Goal: Task Accomplishment & Management: Manage account settings

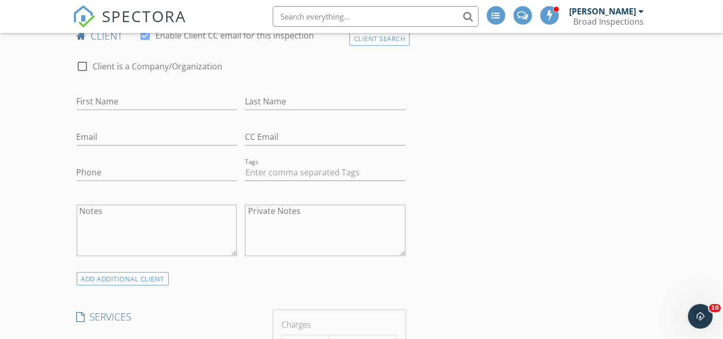
scroll to position [343, 0]
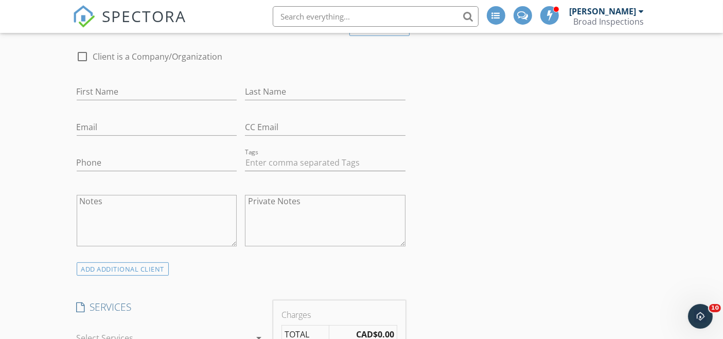
click at [336, 232] on textarea "Private Notes" at bounding box center [325, 220] width 161 height 51
paste textarea "Address: 3803 Miyo-wâhkôtowin rd Names: Tyson and Kassandra Stam Phone numbers:…"
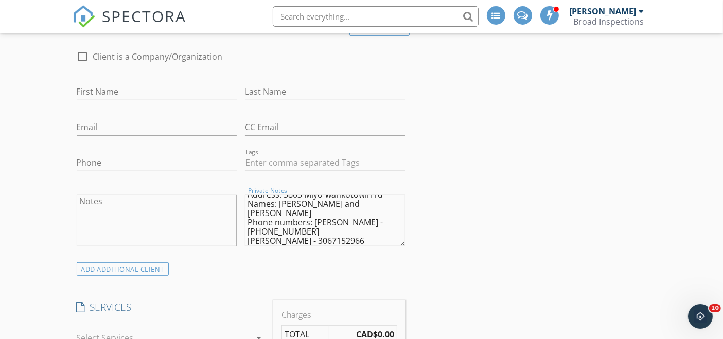
scroll to position [0, 0]
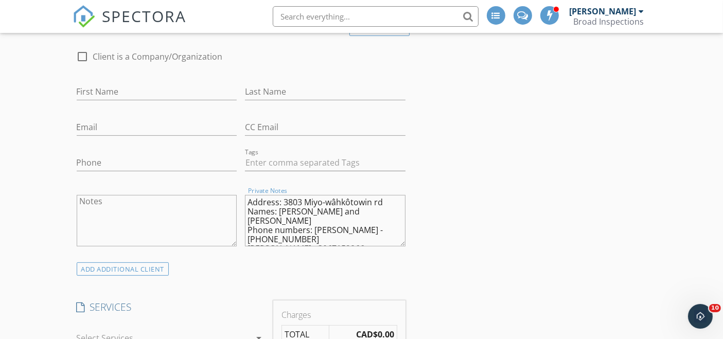
drag, startPoint x: 384, startPoint y: 199, endPoint x: 285, endPoint y: 200, distance: 98.3
click at [285, 200] on textarea "Address: 3803 Miyo-wâhkôtowin rd Names: Tyson and Kassandra Stam Phone numbers:…" at bounding box center [325, 220] width 161 height 51
drag, startPoint x: 283, startPoint y: 201, endPoint x: 383, endPoint y: 201, distance: 99.4
click at [383, 201] on textarea "Address: 3803 Miyo-wâhkôtowin rd Names: Tyson and Kassandra Stam Phone numbers:…" at bounding box center [325, 220] width 161 height 51
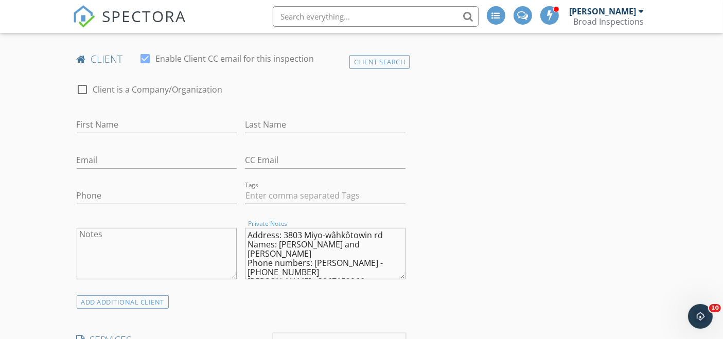
scroll to position [286, 0]
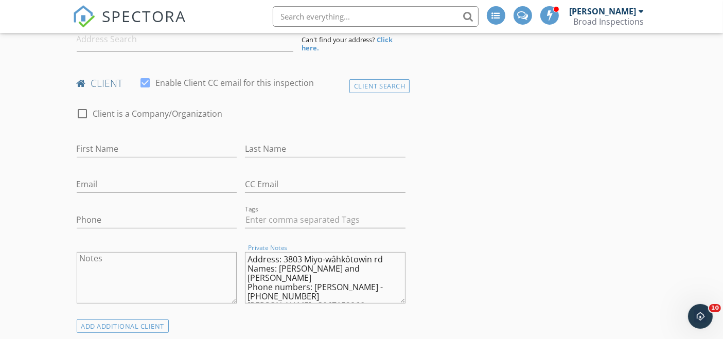
type textarea "Address: Names: Tyson and Kassandra Stam Phone numbers: Kassandra - 3062906527 …"
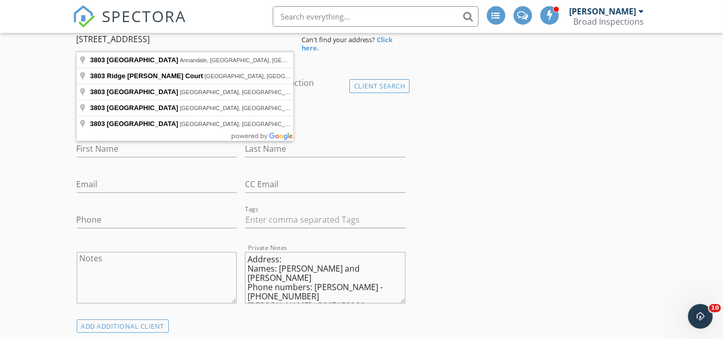
click at [207, 41] on input "3803 Miyo-wâhkôtowin rd" at bounding box center [185, 39] width 217 height 25
click at [178, 40] on input "3803 Miyo-wâhkôtowin rd saska" at bounding box center [185, 39] width 217 height 25
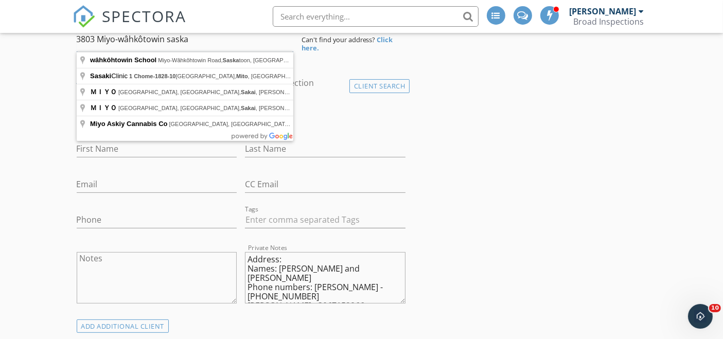
click at [216, 36] on input "3803 Miyo-wâhkôtowin saska" at bounding box center [185, 39] width 217 height 25
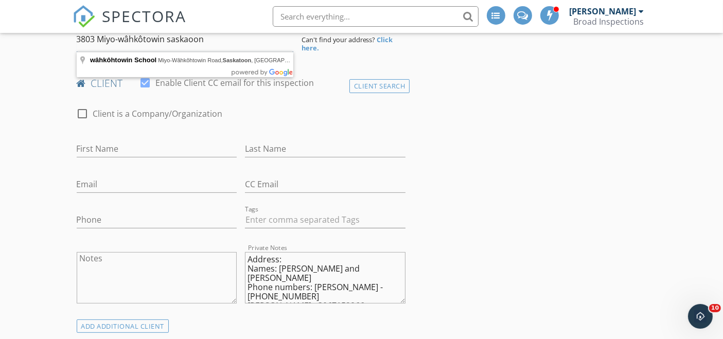
drag, startPoint x: 177, startPoint y: 40, endPoint x: 73, endPoint y: 37, distance: 103.5
paste input "miyo-wâhkôhtowin ROAD, Saskatoon, Saskatchewan, S7L 5T1"
type input "3803 Miyo-Wâhkôhtowin Road, Saskatoon, Saskatchewan S7L 5T1, Canada"
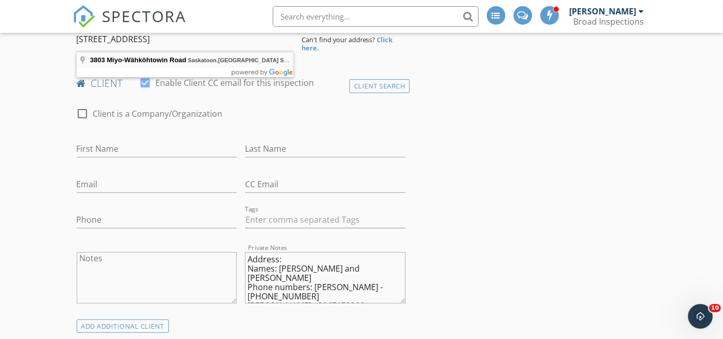
scroll to position [0, 0]
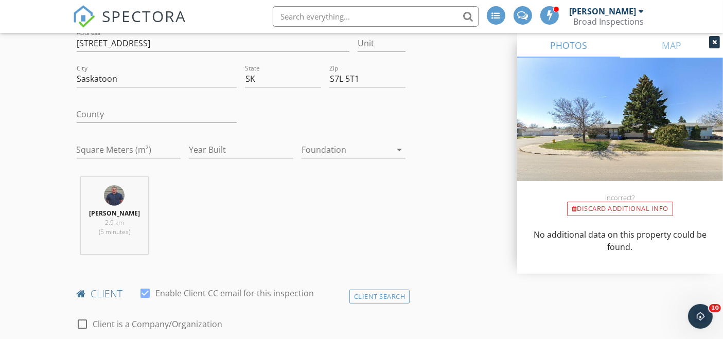
click at [714, 43] on icon at bounding box center [715, 42] width 5 height 6
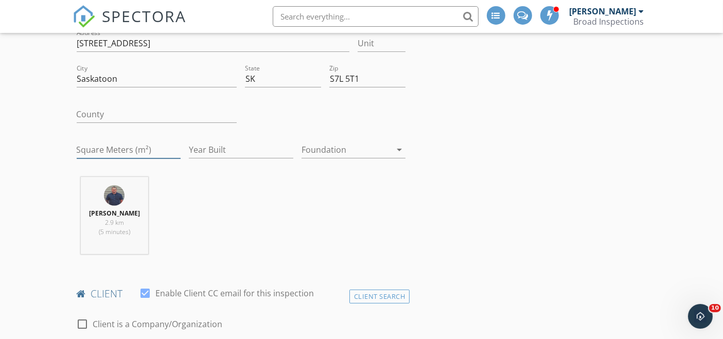
click at [131, 155] on input "Square Meters (m²)" at bounding box center [129, 150] width 105 height 17
type input "1000"
click at [203, 142] on input "Year Built" at bounding box center [241, 150] width 105 height 17
type input "1977"
click at [313, 147] on div at bounding box center [347, 150] width 90 height 16
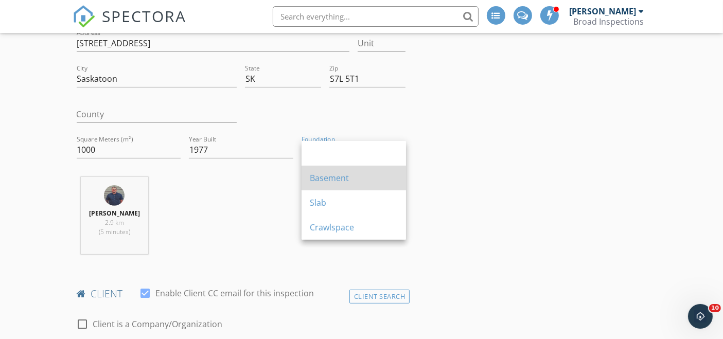
click at [315, 178] on div "Basement" at bounding box center [354, 178] width 88 height 12
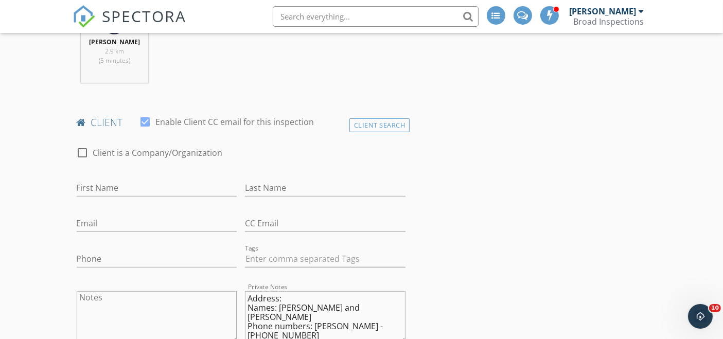
scroll to position [572, 0]
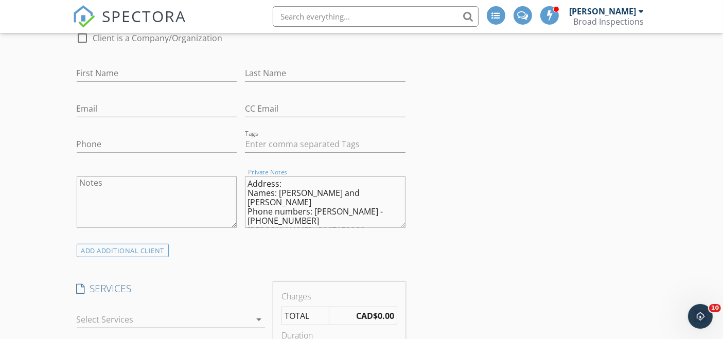
drag, startPoint x: 361, startPoint y: 189, endPoint x: 280, endPoint y: 191, distance: 81.4
click at [280, 191] on textarea "Address: Names: Tyson and Kassandra Stam Phone numbers: Kassandra - 3062906527 …" at bounding box center [325, 202] width 161 height 51
type textarea "Address: Names: Stam Phone numbers: Kassandra - 3062906527 Tyson - 3067152966 E…"
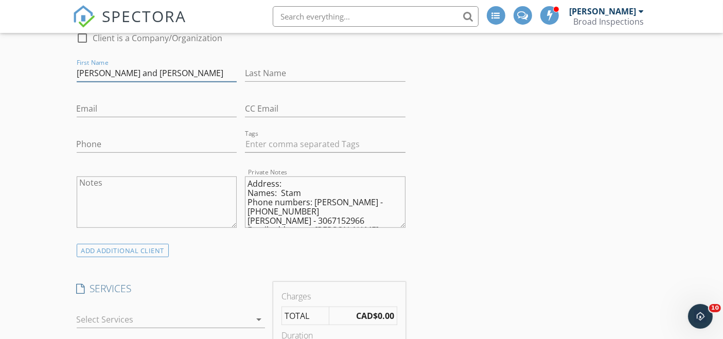
type input "Tyson and Kassandra"
drag, startPoint x: 306, startPoint y: 189, endPoint x: 281, endPoint y: 192, distance: 25.4
click at [281, 192] on textarea "Address: Names: Stam Phone numbers: Kassandra - 3062906527 Tyson - 3067152966 E…" at bounding box center [325, 202] width 161 height 51
type textarea "Address: Names: Phone numbers: Kassandra - 3062906527 Tyson - 3067152966 Email …"
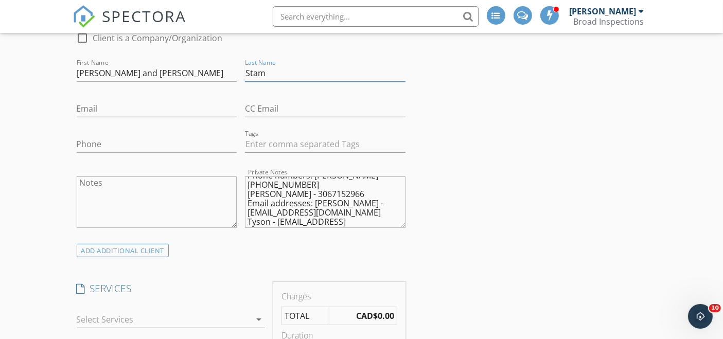
scroll to position [27, 0]
type input "Stam"
drag, startPoint x: 328, startPoint y: 189, endPoint x: 277, endPoint y: 193, distance: 51.7
click at [277, 193] on textarea "Address: Names: Phone numbers: Kassandra - 3062906527 Tyson - 3067152966 Email …" at bounding box center [325, 202] width 161 height 51
type textarea "Address: Names: Phone numbers: Kassandra - 3062906527 Tyson - Email addresses: …"
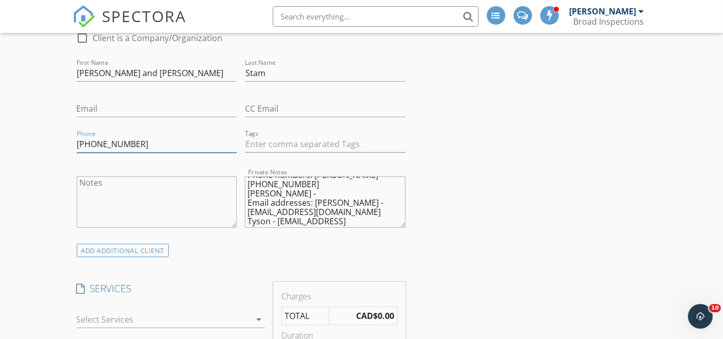
type input "306-715-2966"
drag, startPoint x: 278, startPoint y: 220, endPoint x: 353, endPoint y: 220, distance: 75.7
click at [353, 220] on textarea "Address: Names: Phone numbers: Kassandra - 3062906527 Tyson - Email addresses: …" at bounding box center [325, 202] width 161 height 51
type textarea "Address: Names: Phone numbers: Kassandra - 3062906527 Tyson - Email addresses: …"
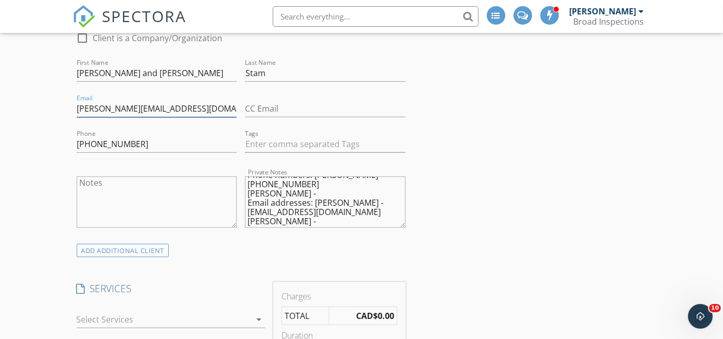
type input "tice.dice@gmail.com"
drag, startPoint x: 248, startPoint y: 211, endPoint x: 326, endPoint y: 208, distance: 78.8
click at [326, 208] on textarea "Address: Names: Phone numbers: Kassandra - 3062906527 Tyson - Email addresses: …" at bounding box center [325, 202] width 161 height 51
type textarea "Address: Names: Phone numbers: Kassandra - 3062906527 Tyson - Email addresses: …"
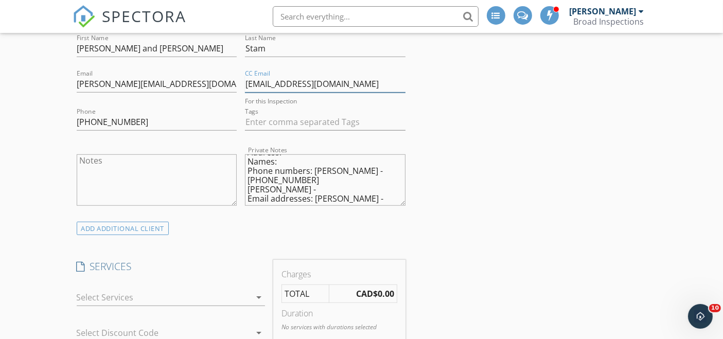
scroll to position [629, 0]
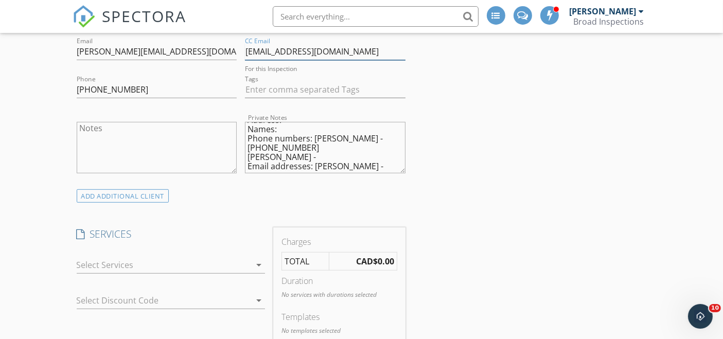
type input "kscroach@gmail.com"
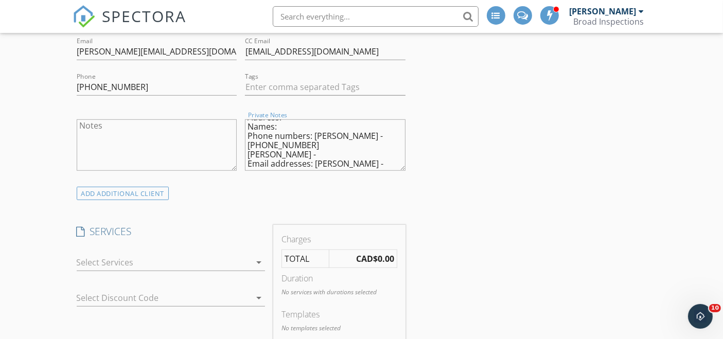
scroll to position [0, 0]
drag, startPoint x: 270, startPoint y: 162, endPoint x: 240, endPoint y: 117, distance: 54.1
click at [240, 117] on div "check_box_outline_blank Client is a Company/Organization First Name Tyson and K…" at bounding box center [242, 75] width 338 height 222
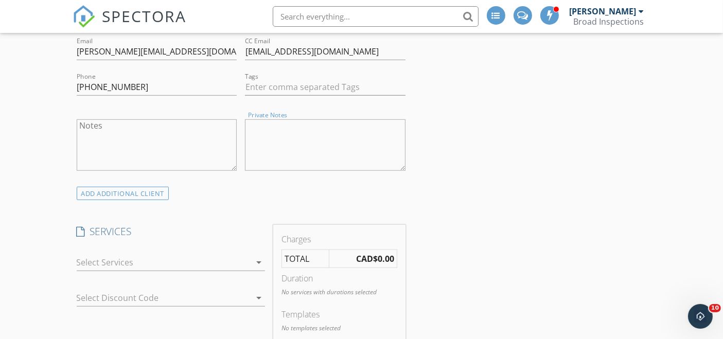
click at [227, 263] on div at bounding box center [164, 262] width 174 height 16
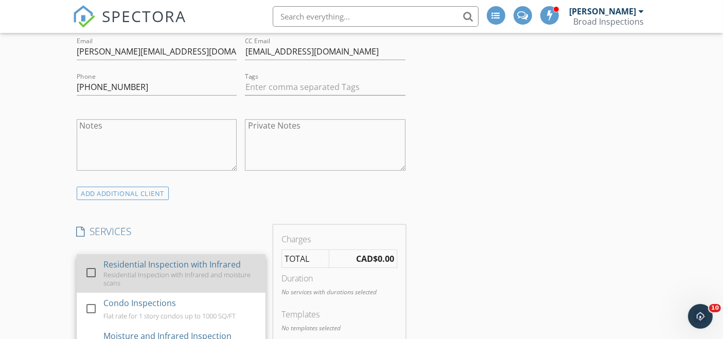
click at [227, 263] on div "Residential Inspection with Infrared" at bounding box center [171, 264] width 137 height 12
checkbox input "false"
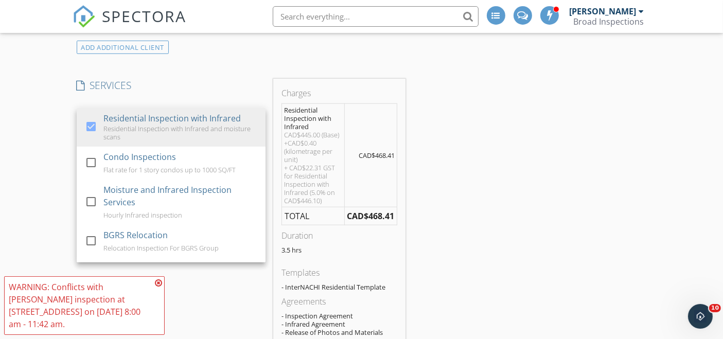
scroll to position [801, 0]
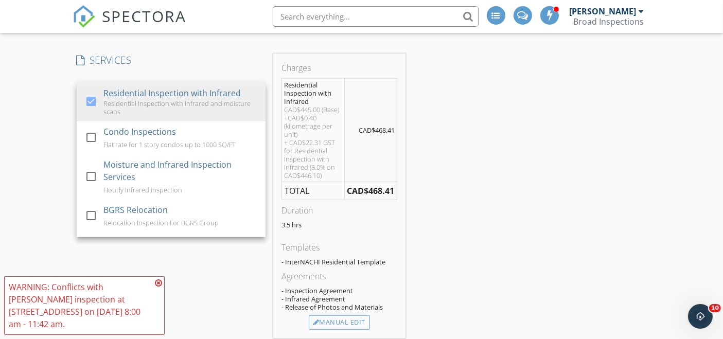
click at [161, 282] on icon at bounding box center [158, 283] width 7 height 8
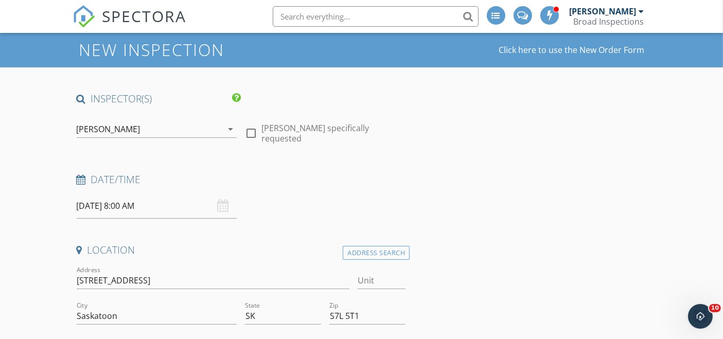
scroll to position [114, 0]
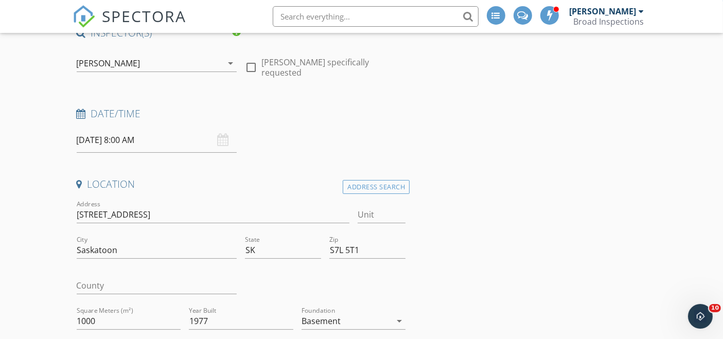
click at [161, 147] on input "09/29/2025 8:00 AM" at bounding box center [157, 140] width 161 height 25
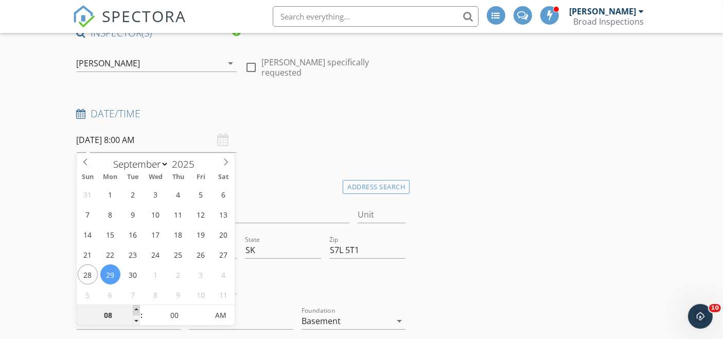
type input "09/29/2025 9:00 AM"
type input "09"
click at [138, 310] on span at bounding box center [136, 310] width 7 height 10
type input "09/29/2025 10:00 AM"
type input "10"
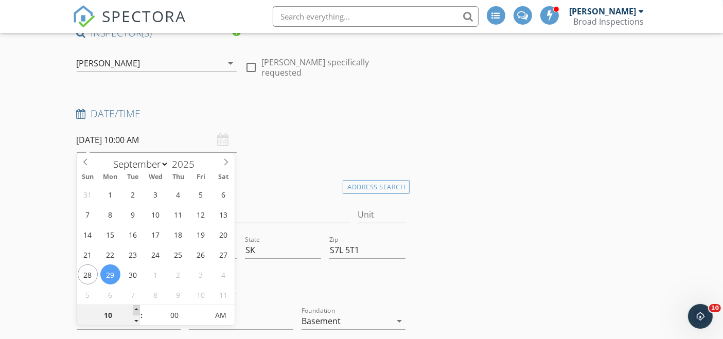
click at [138, 310] on span at bounding box center [136, 310] width 7 height 10
type input "09/29/2025 11:00 AM"
type input "11"
click at [138, 310] on span at bounding box center [136, 310] width 7 height 10
type input "[DATE] 12:00 PM"
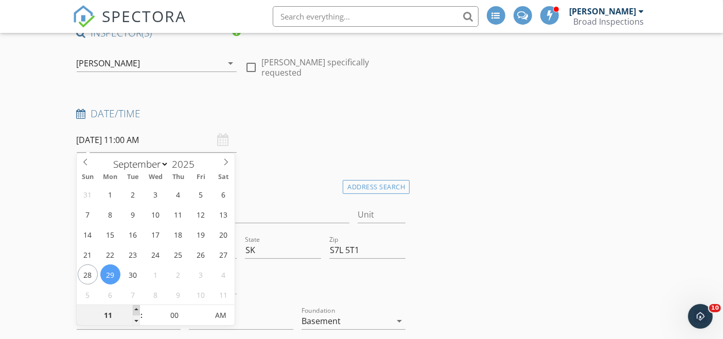
type input "12"
click at [138, 310] on span at bounding box center [136, 310] width 7 height 10
type input "[DATE] 1:00 PM"
type input "01"
click at [138, 310] on span at bounding box center [136, 310] width 7 height 10
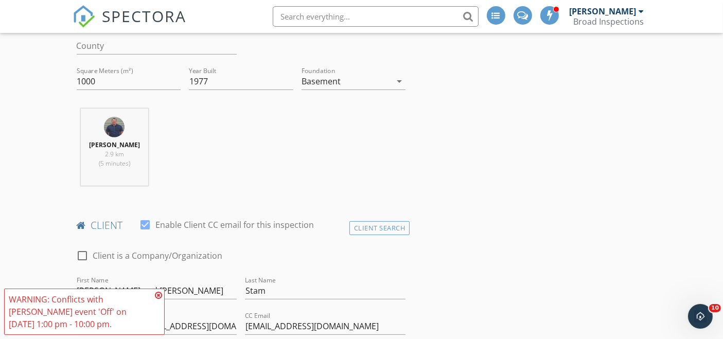
scroll to position [400, 0]
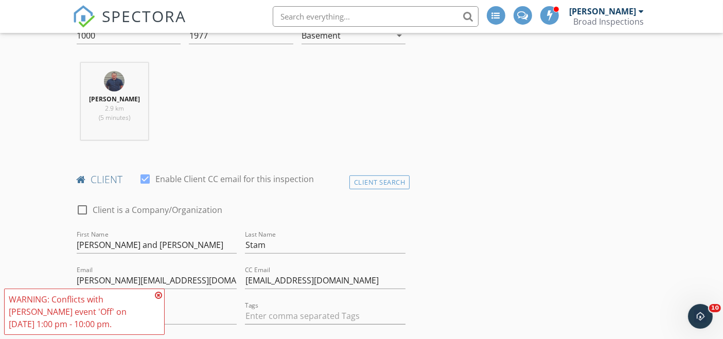
click at [156, 293] on icon at bounding box center [158, 295] width 7 height 8
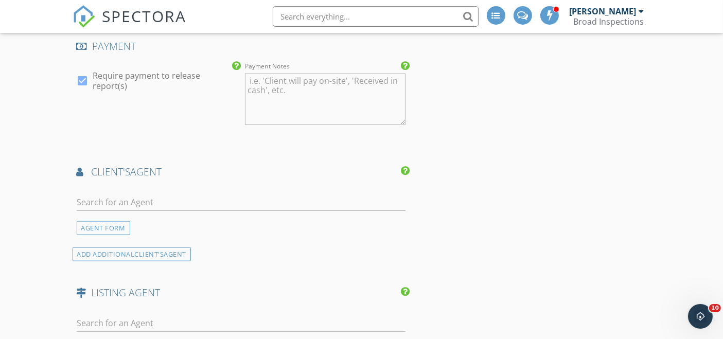
scroll to position [1258, 0]
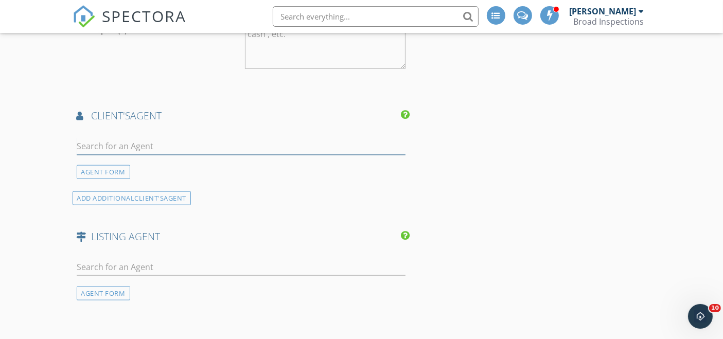
click at [223, 143] on input "text" at bounding box center [242, 146] width 330 height 17
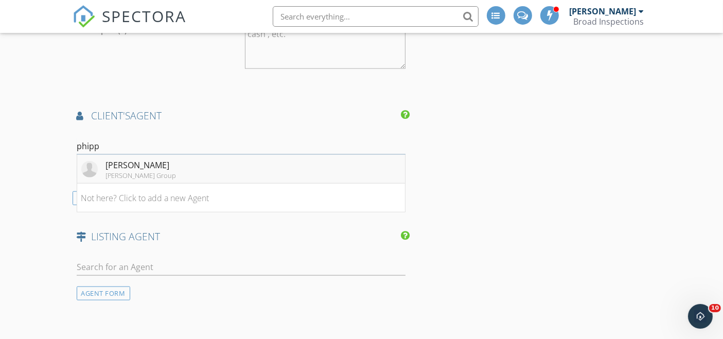
type input "phipp"
click at [191, 164] on li "Kellie Phipps Boyes Group" at bounding box center [241, 169] width 328 height 29
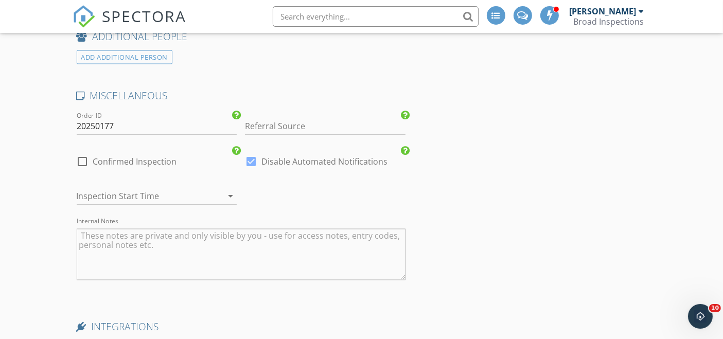
scroll to position [1773, 0]
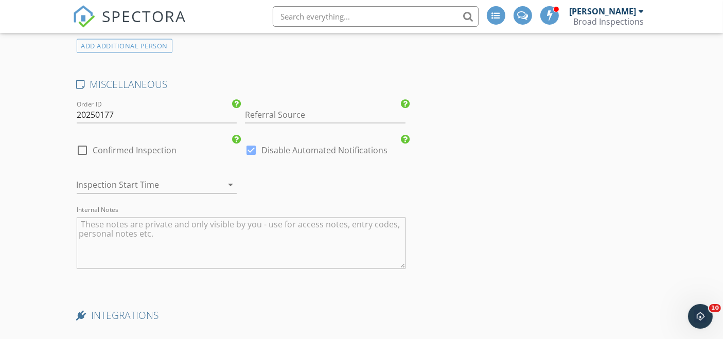
click at [150, 147] on label "Confirmed Inspection" at bounding box center [135, 150] width 84 height 10
checkbox input "true"
click at [144, 181] on div at bounding box center [143, 185] width 132 height 16
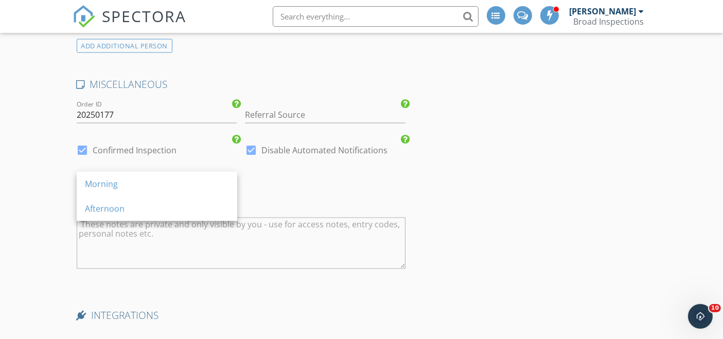
click at [132, 208] on div "Afternoon" at bounding box center [157, 209] width 144 height 12
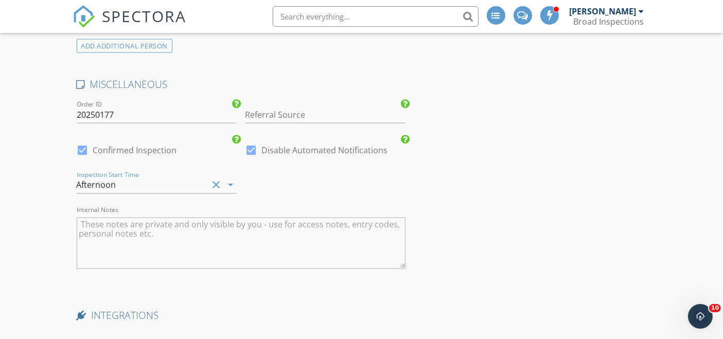
click at [250, 143] on div at bounding box center [252, 151] width 18 height 18
checkbox input "false"
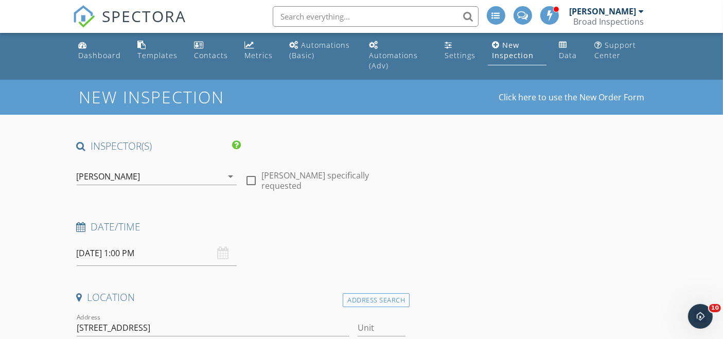
scroll to position [0, 0]
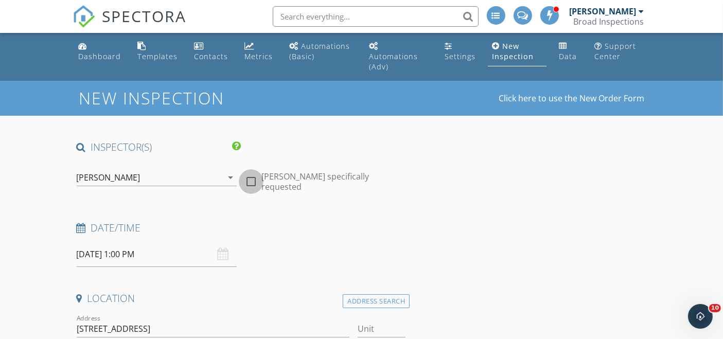
click at [256, 181] on div at bounding box center [252, 182] width 18 height 18
checkbox input "true"
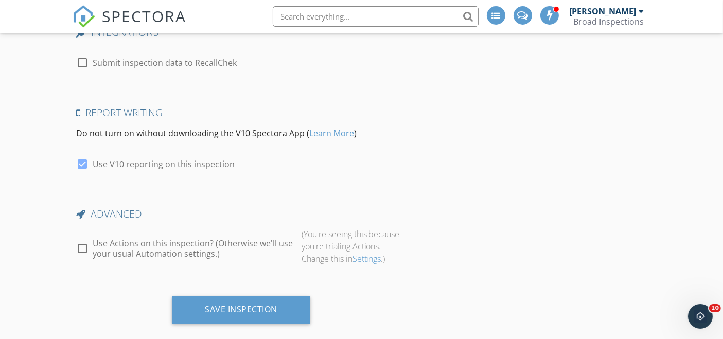
scroll to position [2068, 0]
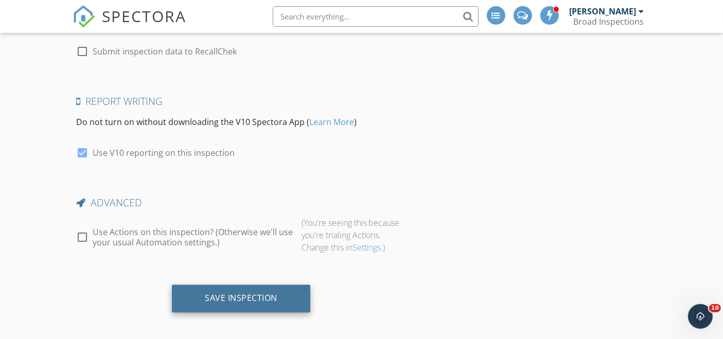
click at [225, 305] on div "Save Inspection" at bounding box center [241, 299] width 139 height 28
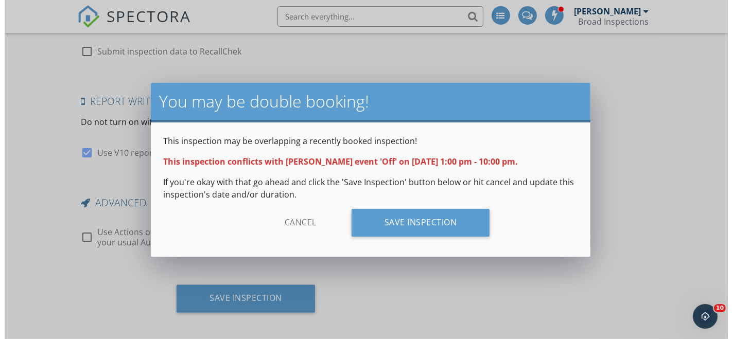
scroll to position [2058, 0]
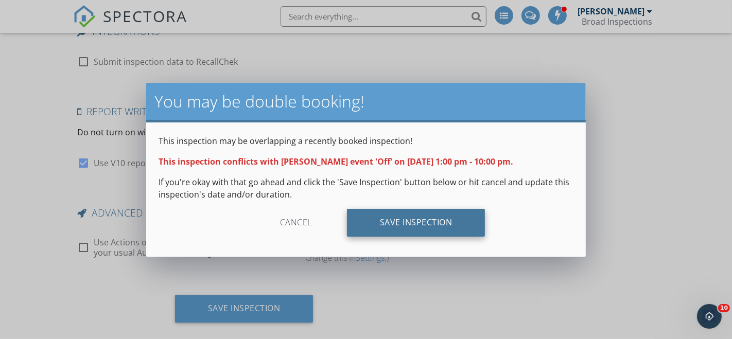
click at [377, 215] on div "Save Inspection" at bounding box center [416, 223] width 139 height 28
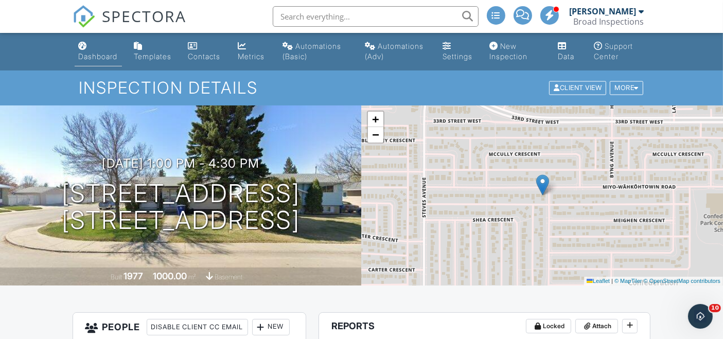
click at [99, 58] on div "Dashboard" at bounding box center [98, 56] width 39 height 9
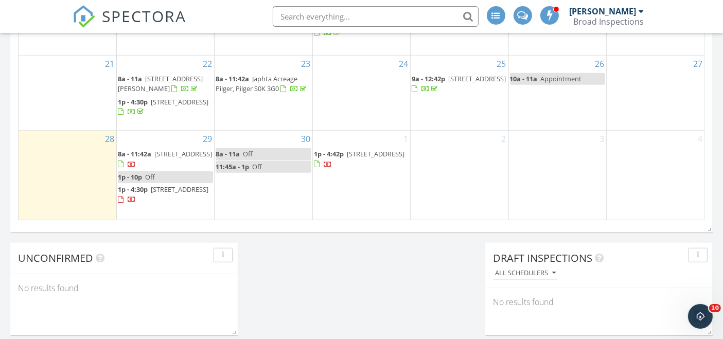
scroll to position [686, 0]
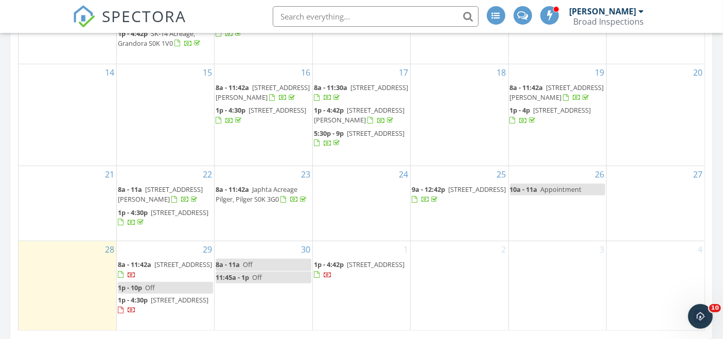
click at [365, 241] on div "1 1p - 4:42p 135 Dagnone Ln, Saskatoon S7V 0P6" at bounding box center [361, 286] width 97 height 90
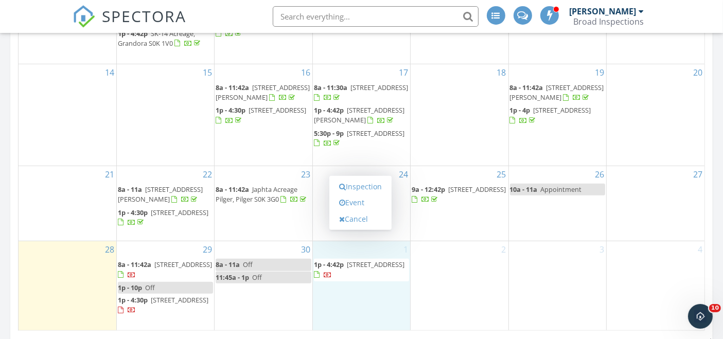
click at [364, 176] on div "Inspection Event Cancel" at bounding box center [361, 203] width 62 height 54
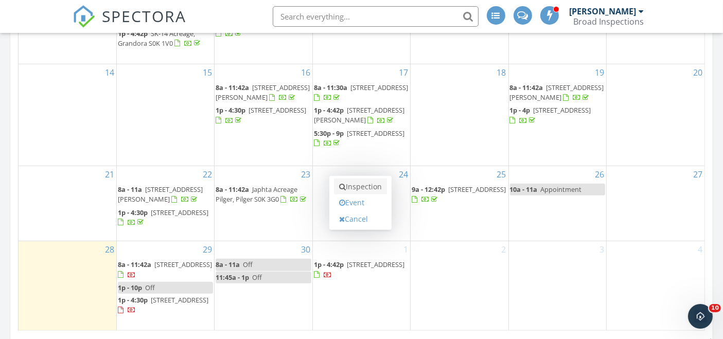
click at [362, 179] on link "Inspection" at bounding box center [360, 187] width 53 height 16
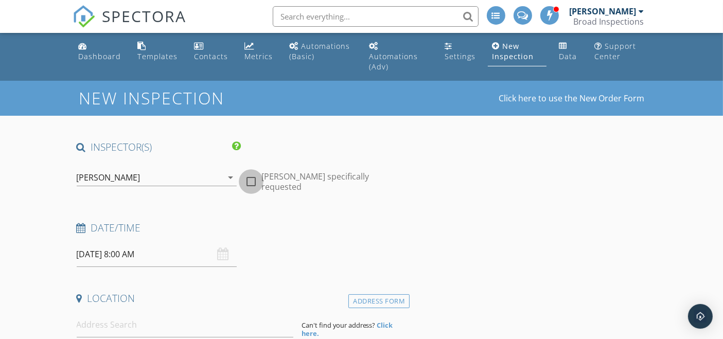
click at [252, 178] on div at bounding box center [252, 182] width 18 height 18
checkbox input "true"
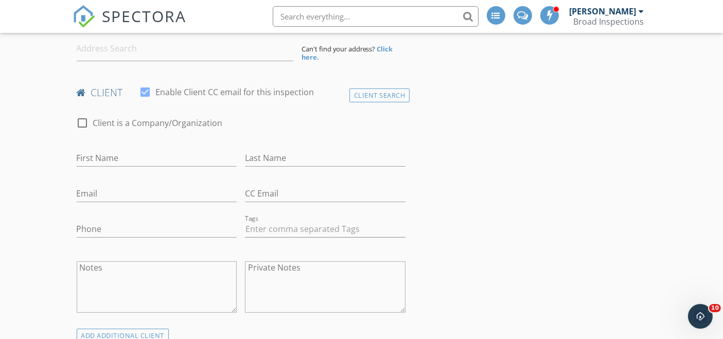
scroll to position [286, 0]
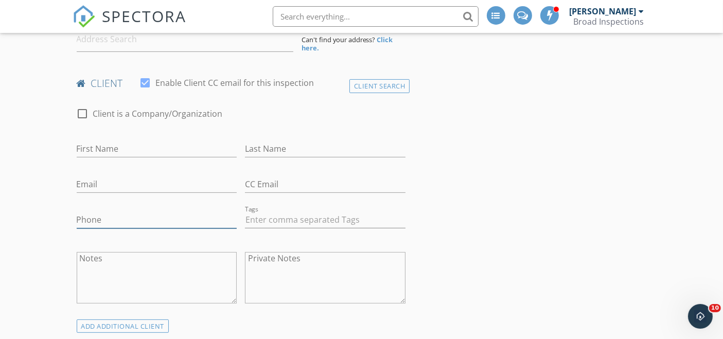
click at [154, 214] on input "Phone" at bounding box center [157, 220] width 161 height 17
paste input "825-449-1395"
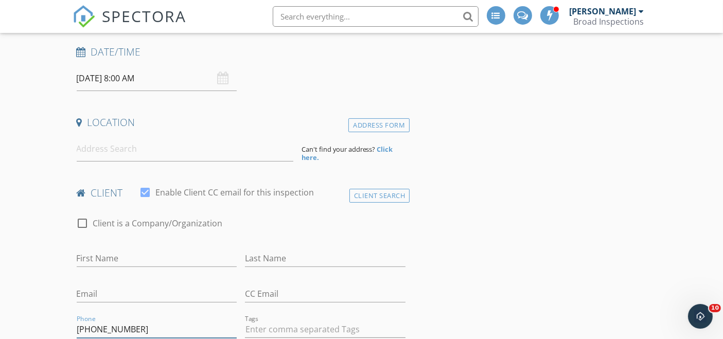
scroll to position [171, 0]
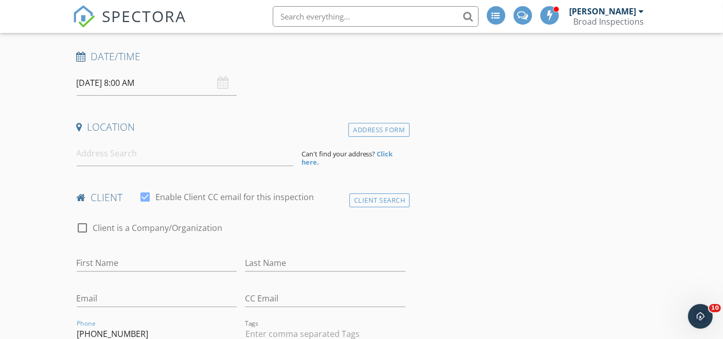
type input "825-449-1395"
click at [125, 162] on input at bounding box center [185, 153] width 217 height 25
paste input "217 prince St Imperial"
type input "217 prince St Imperial"
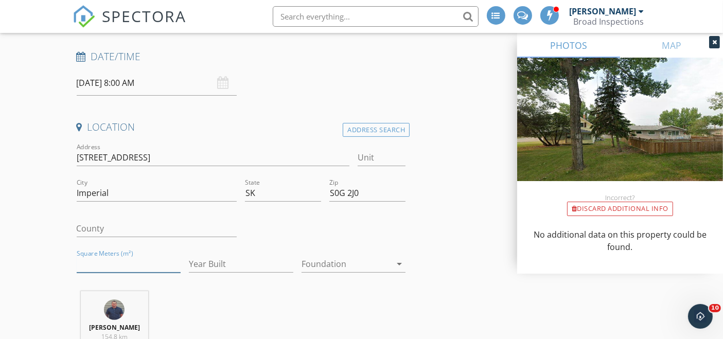
click at [130, 265] on input "Square Meters (m²)" at bounding box center [129, 264] width 105 height 17
type input "1120"
click at [219, 261] on input "Year Built" at bounding box center [241, 264] width 105 height 17
type input "1965"
click at [373, 264] on div at bounding box center [347, 264] width 90 height 16
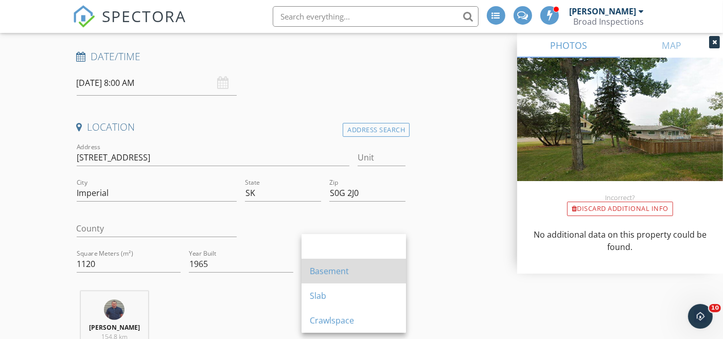
click at [330, 279] on div "Basement" at bounding box center [354, 271] width 88 height 25
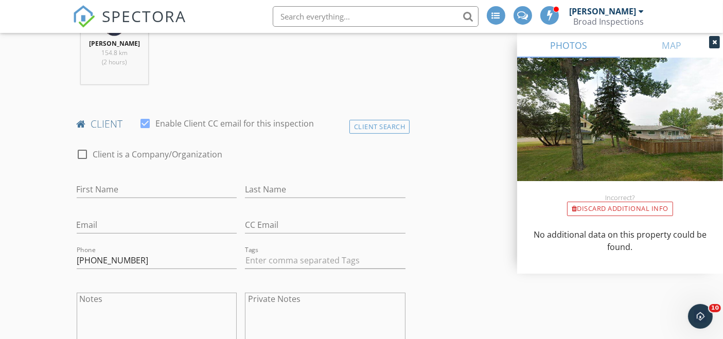
scroll to position [457, 0]
click at [296, 317] on textarea "Private Notes" at bounding box center [325, 316] width 161 height 51
paste textarea "Joel Belhumeur <belhumeurjoel@gmail.com"
drag, startPoint x: 356, startPoint y: 304, endPoint x: 251, endPoint y: 310, distance: 104.7
click at [251, 310] on textarea "Joel Belhumeur <belhumeurjoel@gmail.com" at bounding box center [325, 316] width 161 height 51
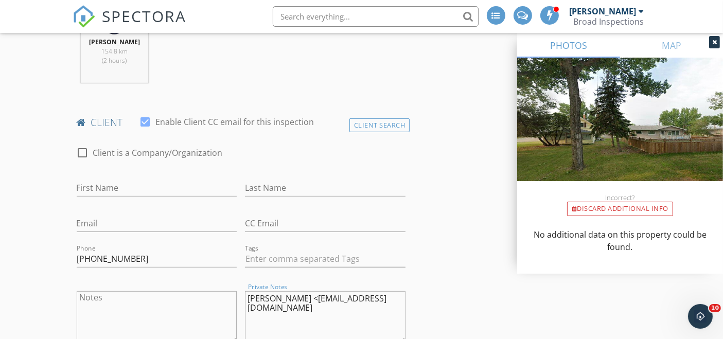
type textarea "Joel Belhumeur <"
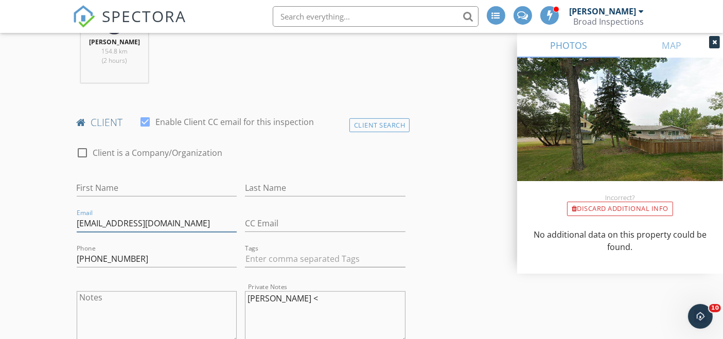
type input "[EMAIL_ADDRESS][DOMAIN_NAME]"
drag, startPoint x: 306, startPoint y: 298, endPoint x: 219, endPoint y: 294, distance: 87.1
click at [219, 294] on div "check_box_outline_blank Client is a Company/Organization First Name Last Name E…" at bounding box center [242, 247] width 338 height 222
type textarea "<"
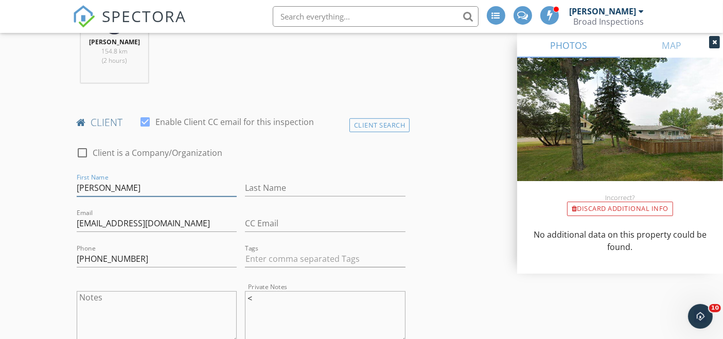
click at [139, 187] on input "[PERSON_NAME]" at bounding box center [157, 188] width 161 height 17
click at [143, 187] on input "[PERSON_NAME]" at bounding box center [157, 188] width 161 height 17
click at [131, 190] on input "[PERSON_NAME]" at bounding box center [157, 188] width 161 height 17
drag, startPoint x: 136, startPoint y: 189, endPoint x: 93, endPoint y: 191, distance: 43.3
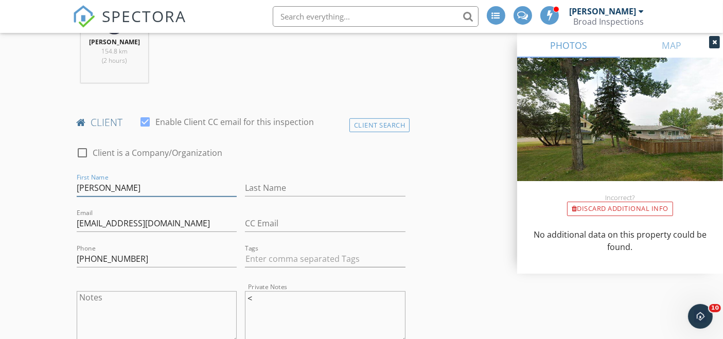
click at [93, 191] on input "[PERSON_NAME]" at bounding box center [157, 188] width 161 height 17
type input "Joel"
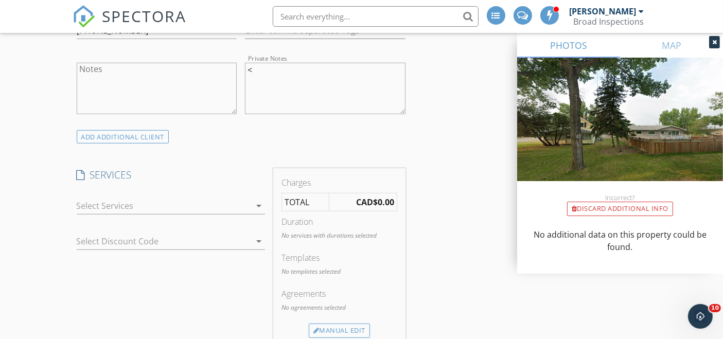
scroll to position [686, 0]
type input "Belhumeur"
click at [243, 200] on div at bounding box center [164, 205] width 174 height 16
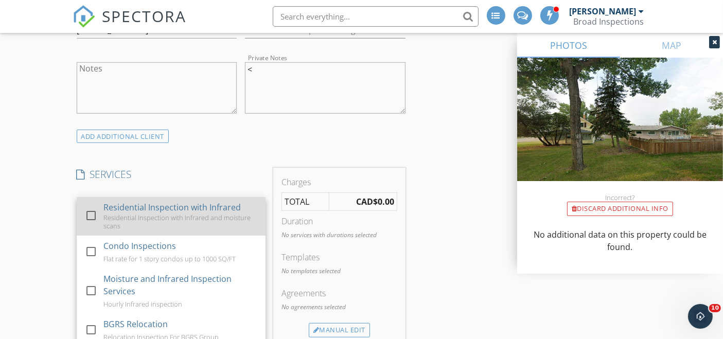
click at [226, 206] on div "Residential Inspection with Infrared" at bounding box center [171, 207] width 137 height 12
checkbox input "false"
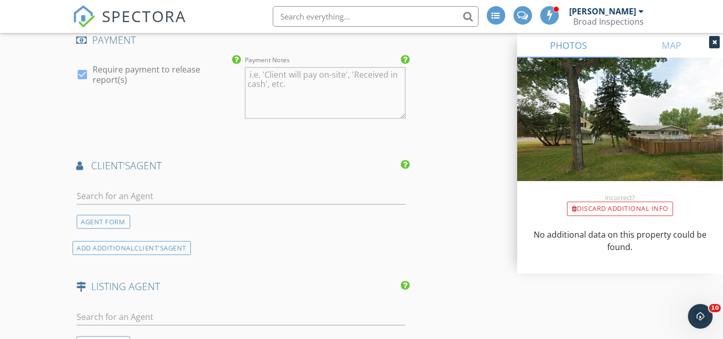
scroll to position [1258, 0]
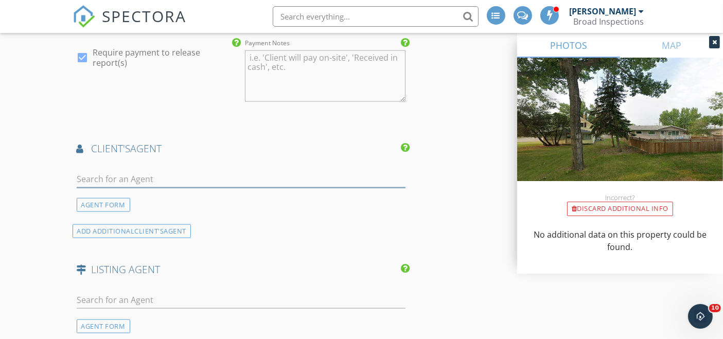
click at [248, 180] on input "text" at bounding box center [242, 179] width 330 height 17
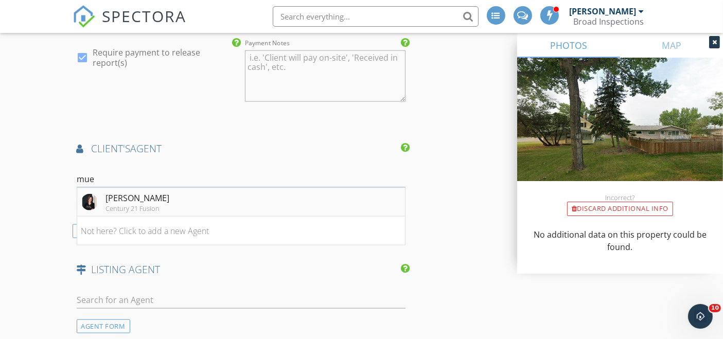
type input "mue"
click at [238, 202] on li "Lisa Mueller Century 21 Fusion" at bounding box center [241, 202] width 328 height 29
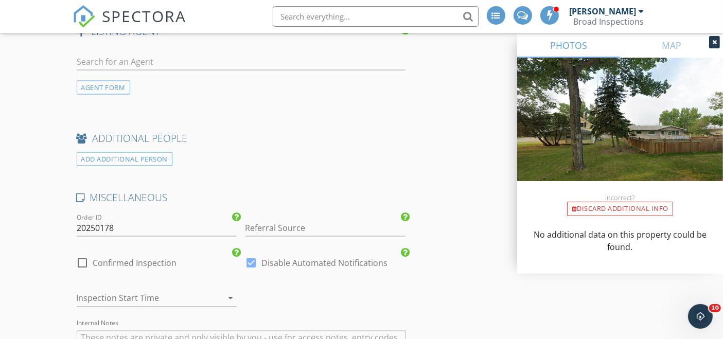
scroll to position [1716, 0]
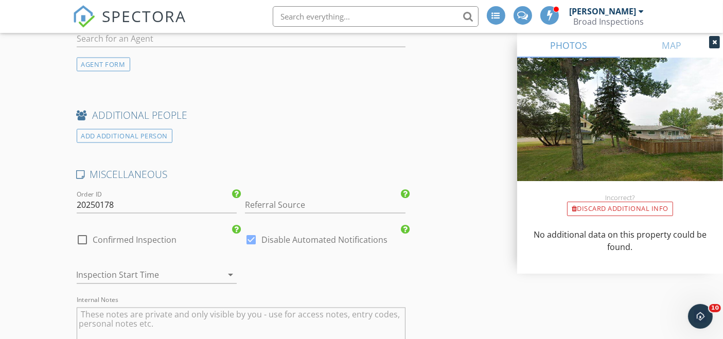
click at [163, 238] on label "Confirmed Inspection" at bounding box center [135, 240] width 84 height 10
checkbox input "true"
click at [165, 268] on div at bounding box center [143, 275] width 132 height 16
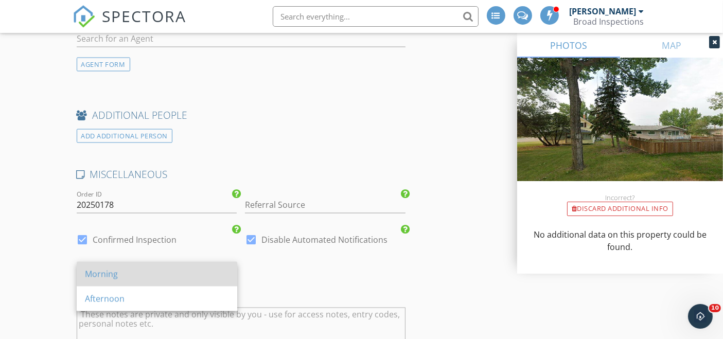
click at [164, 270] on div "Morning" at bounding box center [157, 274] width 144 height 12
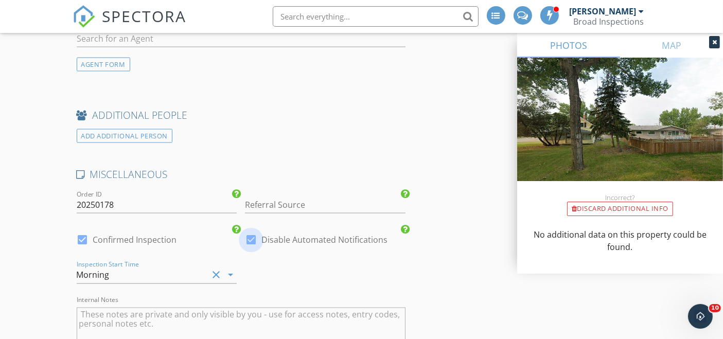
click at [252, 235] on div at bounding box center [252, 241] width 18 height 18
checkbox input "false"
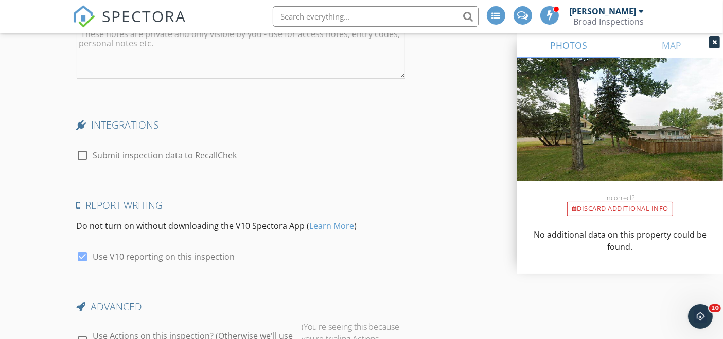
scroll to position [2002, 0]
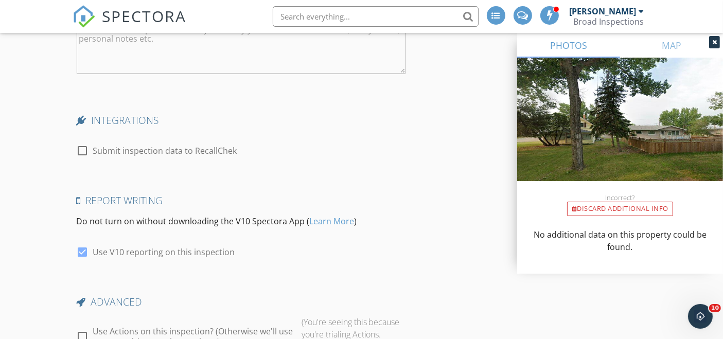
click at [204, 146] on label "Submit inspection data to RecallChek" at bounding box center [165, 151] width 144 height 10
checkbox input "true"
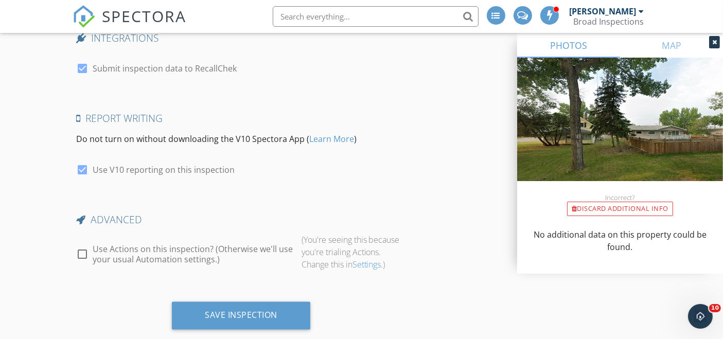
scroll to position [2101, 0]
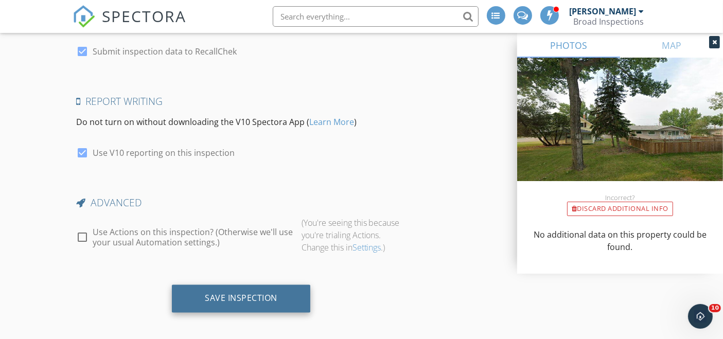
click at [234, 295] on div "Save Inspection" at bounding box center [241, 298] width 73 height 10
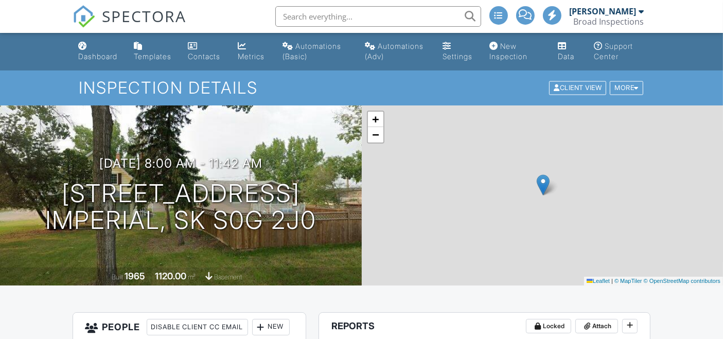
click at [111, 61] on link "Dashboard" at bounding box center [98, 51] width 47 height 29
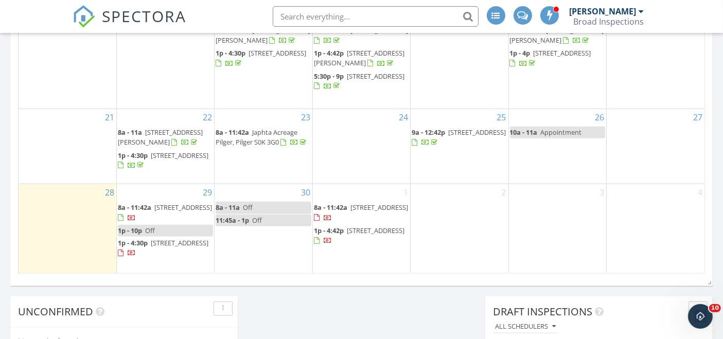
scroll to position [801, 0]
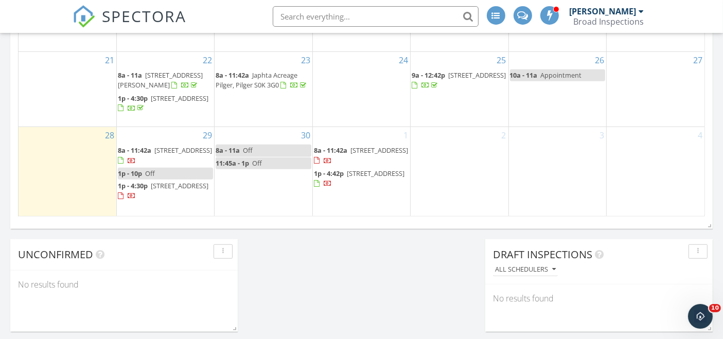
click at [409, 15] on input "text" at bounding box center [376, 16] width 206 height 21
paste input "[PHONE_NUMBER]"
type input "[PHONE_NUMBER]"
click at [196, 168] on link "1p - 10p Off" at bounding box center [165, 174] width 95 height 12
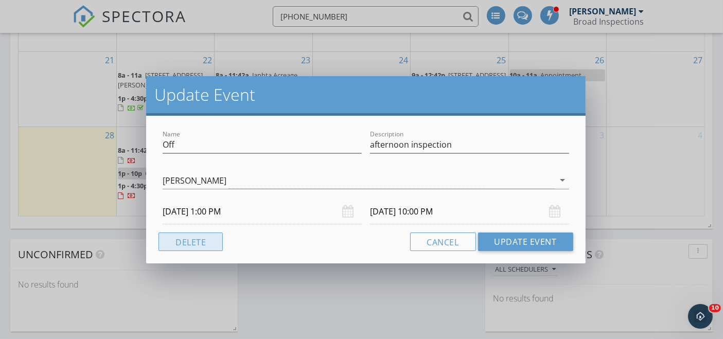
click at [209, 240] on button "Delete" at bounding box center [191, 242] width 64 height 19
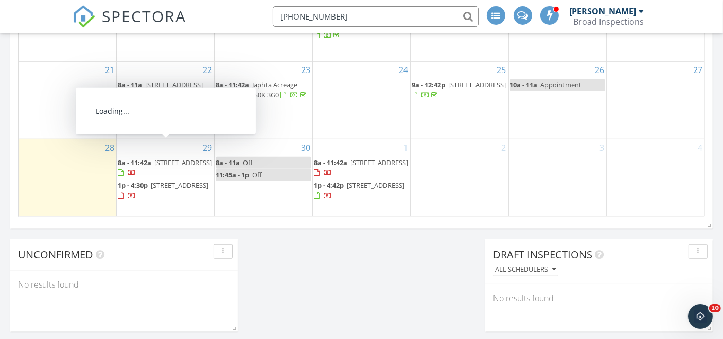
click at [171, 140] on div "29 8a - 11:42a [STREET_ADDRESS] 1p - 4:30p [STREET_ADDRESS]" at bounding box center [165, 178] width 97 height 77
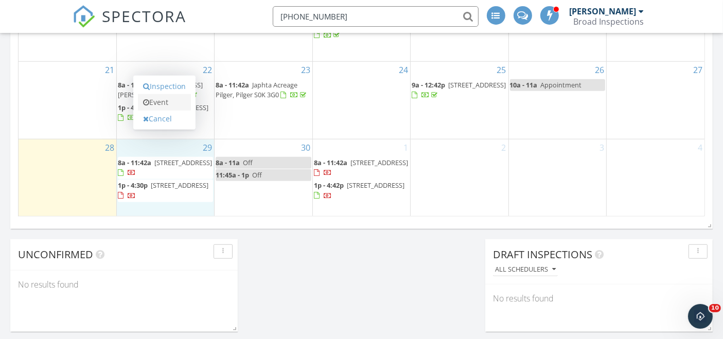
click at [163, 94] on link "Event" at bounding box center [164, 102] width 53 height 16
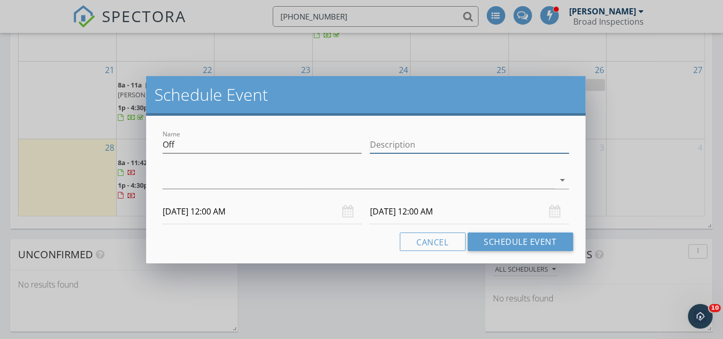
click at [408, 153] on div "Description" at bounding box center [469, 144] width 199 height 17
type input "Walkthrough inspection Ave U"
click at [410, 172] on div at bounding box center [359, 180] width 392 height 17
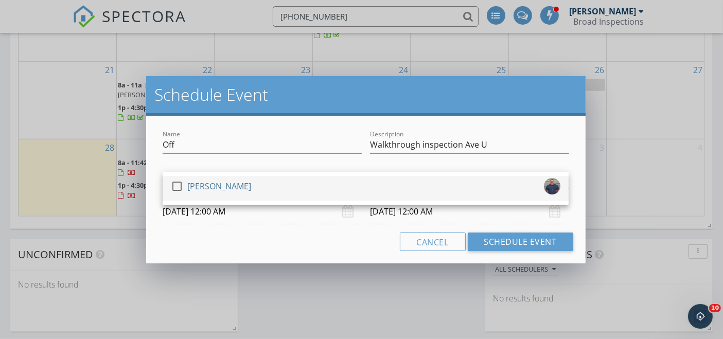
click at [416, 192] on div "check_box_outline_blank [PERSON_NAME]" at bounding box center [366, 188] width 390 height 21
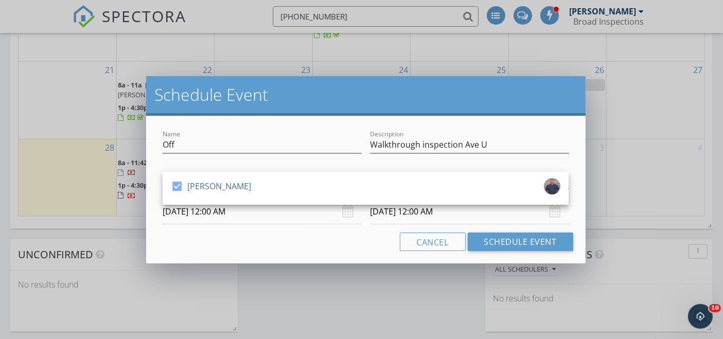
click at [292, 220] on input "[DATE] 12:00 AM" at bounding box center [262, 211] width 199 height 25
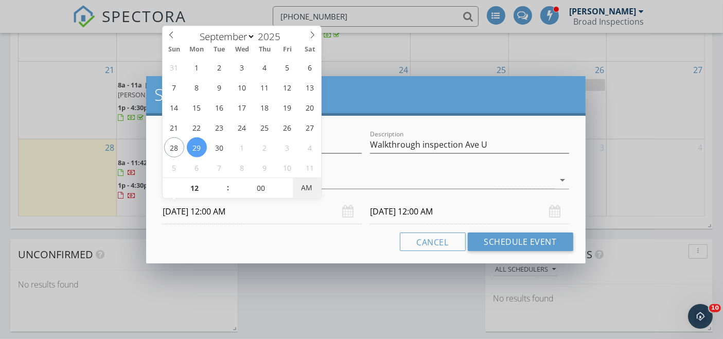
type input "[DATE] 12:00 PM"
click at [301, 192] on span "AM" at bounding box center [307, 188] width 28 height 21
click at [497, 212] on input "[DATE] 12:00 PM" at bounding box center [469, 211] width 199 height 25
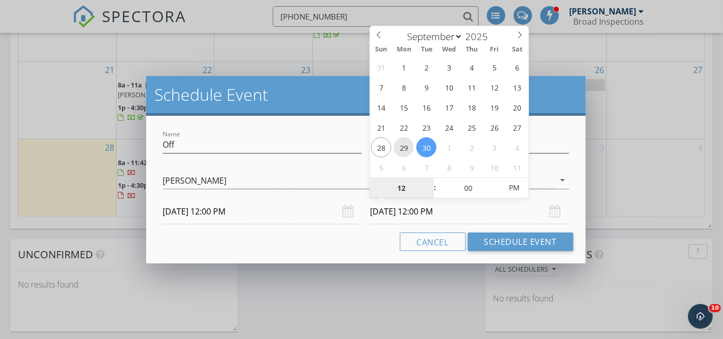
type input "[DATE] 12:00 PM"
type input "01"
type input "[DATE] 1:00 PM"
click at [432, 184] on span at bounding box center [429, 183] width 7 height 10
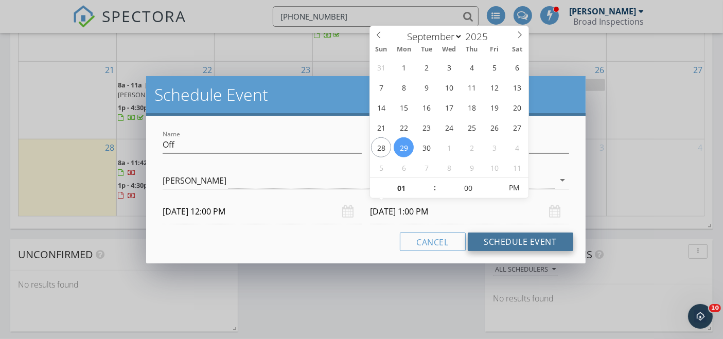
click at [503, 236] on button "Schedule Event" at bounding box center [521, 242] width 106 height 19
